Goal: Check status: Check status

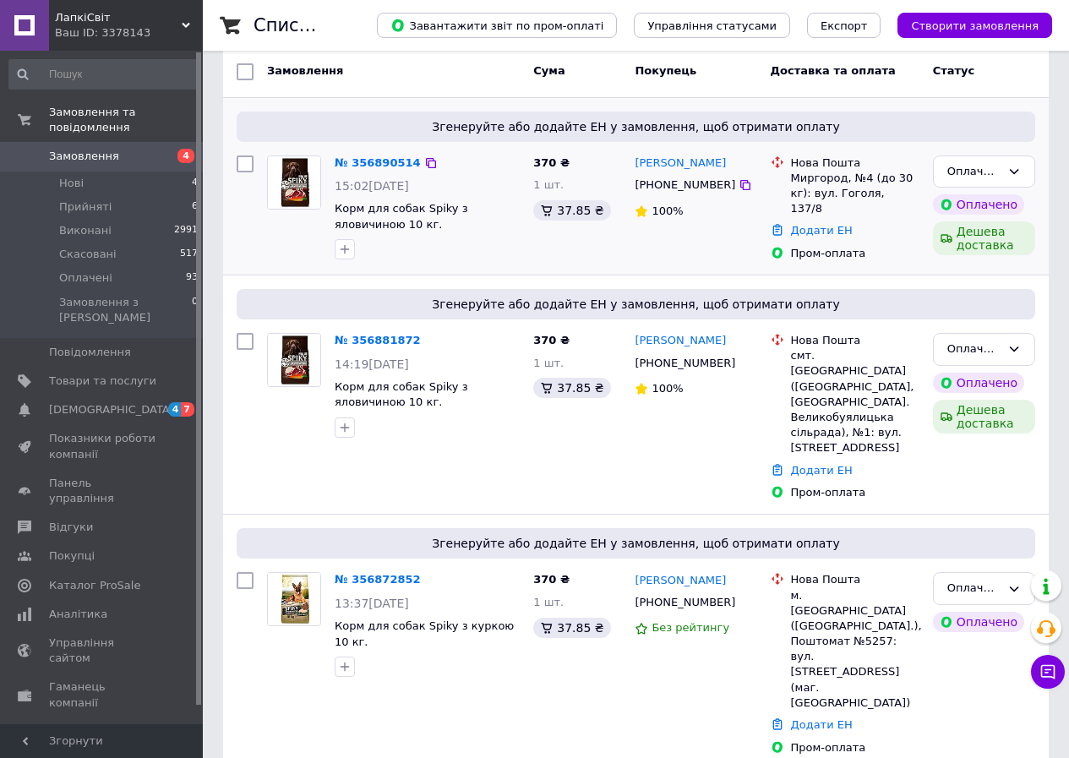
scroll to position [338, 0]
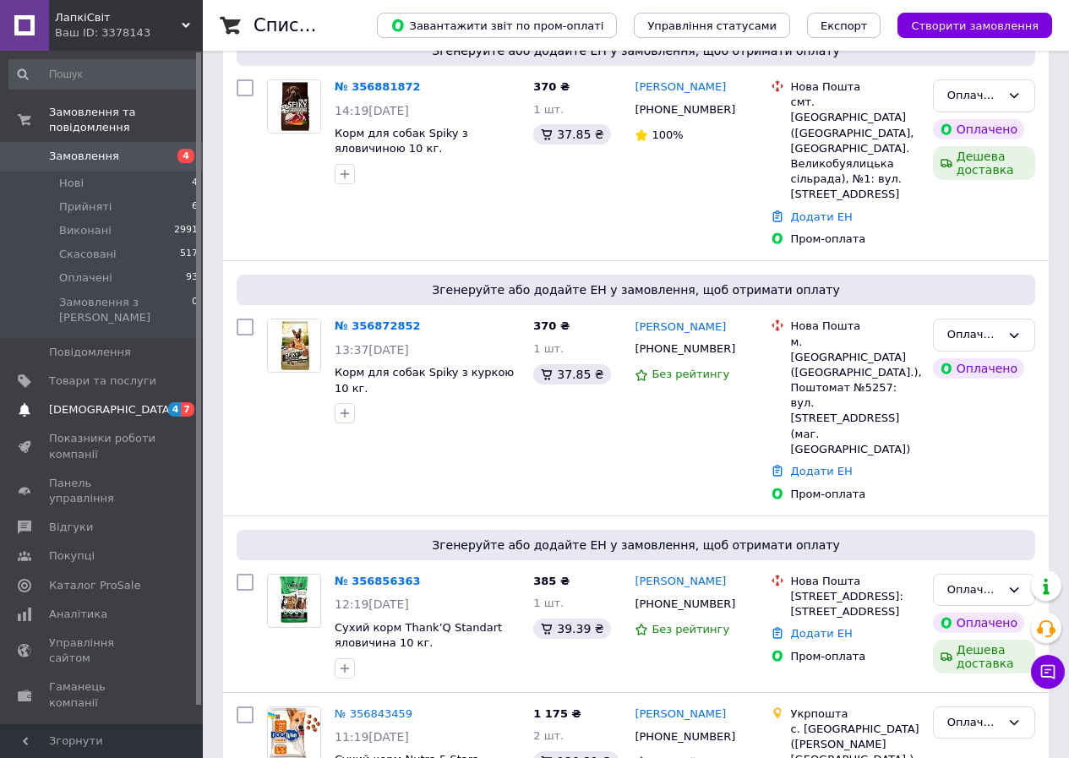
click at [152, 402] on span "[DEMOGRAPHIC_DATA]" at bounding box center [102, 409] width 107 height 15
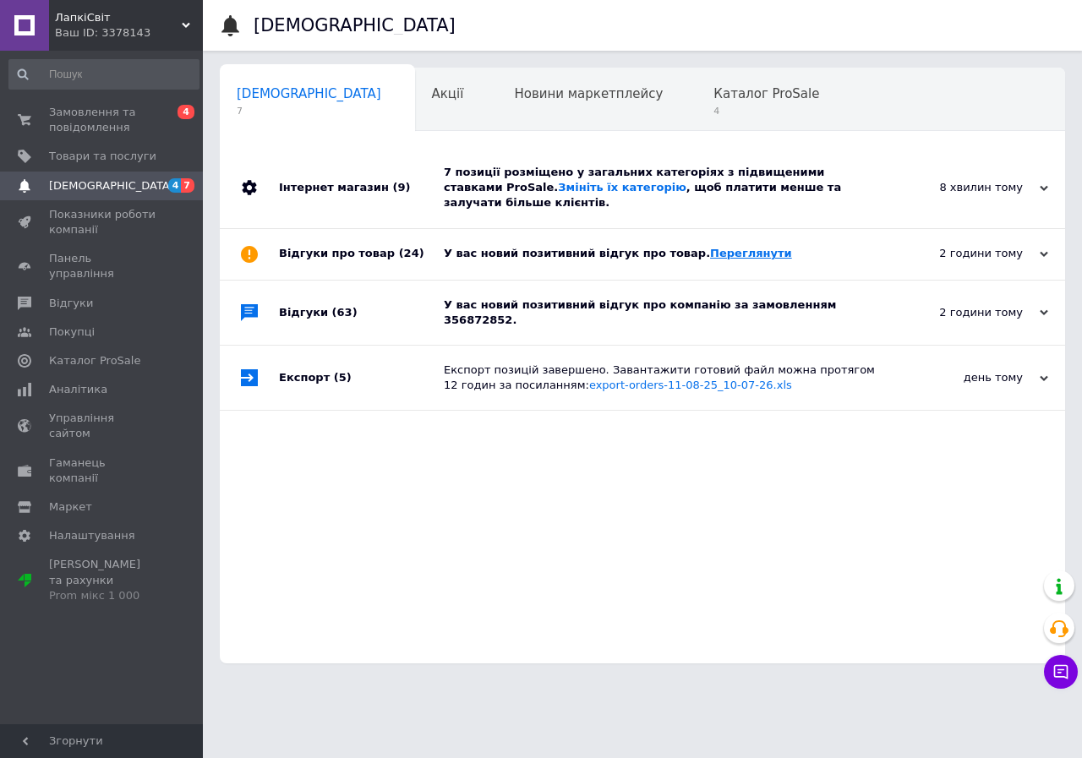
click at [710, 247] on link "Переглянути" at bounding box center [751, 253] width 82 height 13
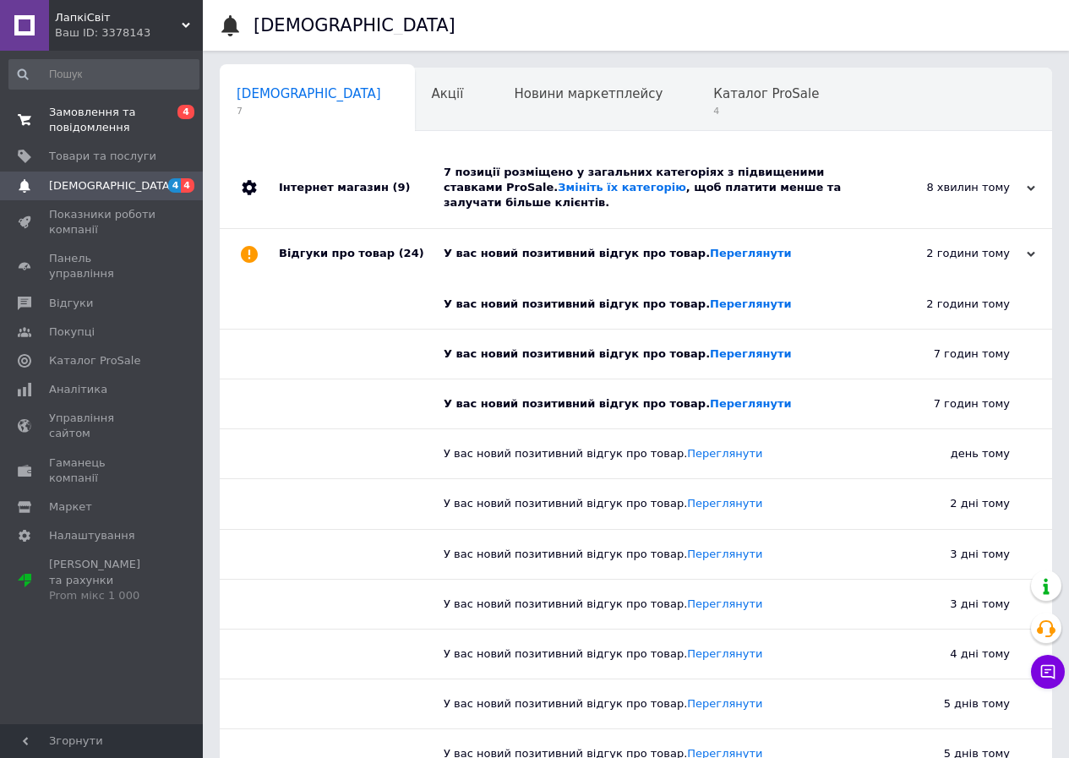
click at [101, 114] on span "Замовлення та повідомлення" at bounding box center [102, 120] width 107 height 30
